Goal: Task Accomplishment & Management: Manage account settings

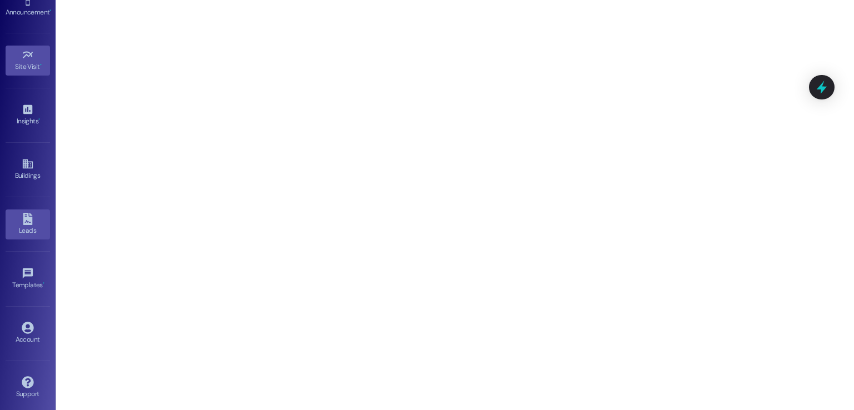
scroll to position [117, 0]
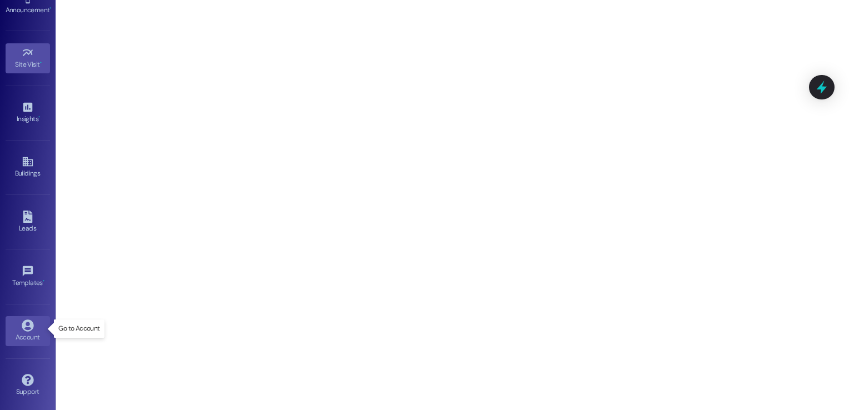
click at [22, 323] on icon at bounding box center [28, 326] width 12 height 12
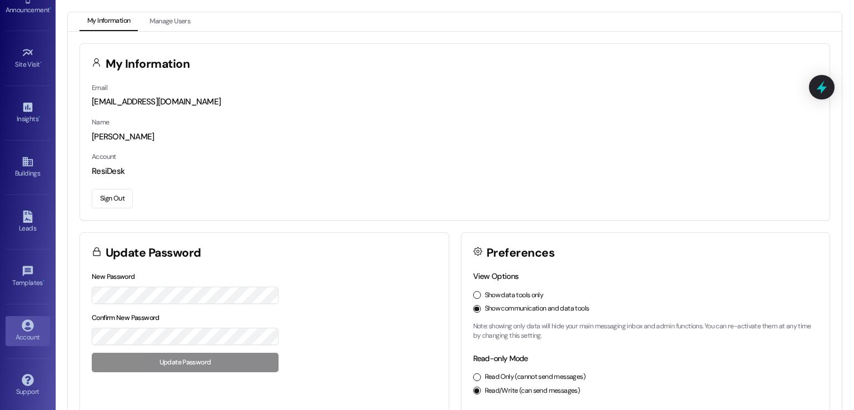
click at [103, 191] on button "Sign Out" at bounding box center [112, 198] width 41 height 19
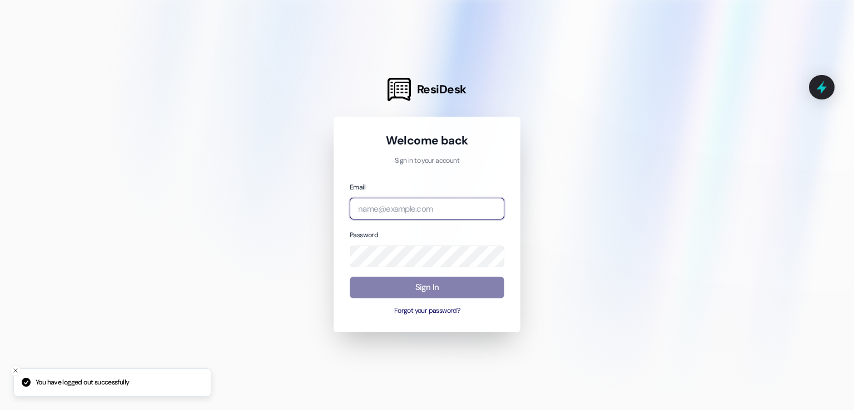
click at [446, 207] on input "email" at bounding box center [427, 209] width 155 height 22
paste input "automated-surveys-american_landmark-[PERSON_NAME].[PERSON_NAME].[PERSON_NAME]@a…"
type input "automated-surveys-american_landmark-[PERSON_NAME].[PERSON_NAME].[PERSON_NAME]@a…"
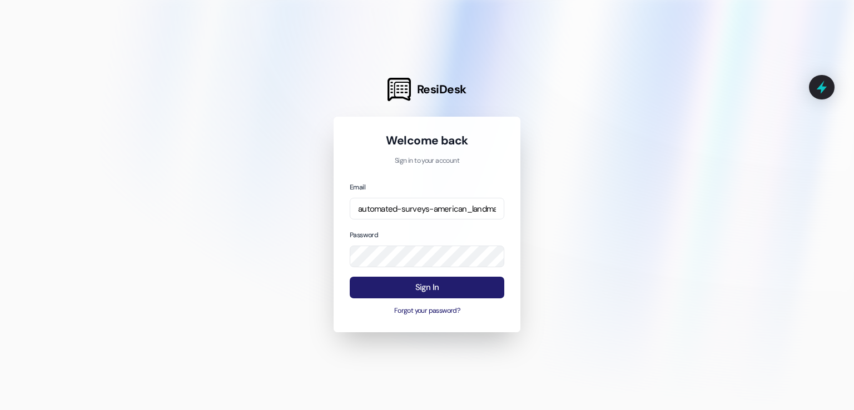
click at [443, 286] on button "Sign In" at bounding box center [427, 288] width 155 height 22
